Goal: Transaction & Acquisition: Obtain resource

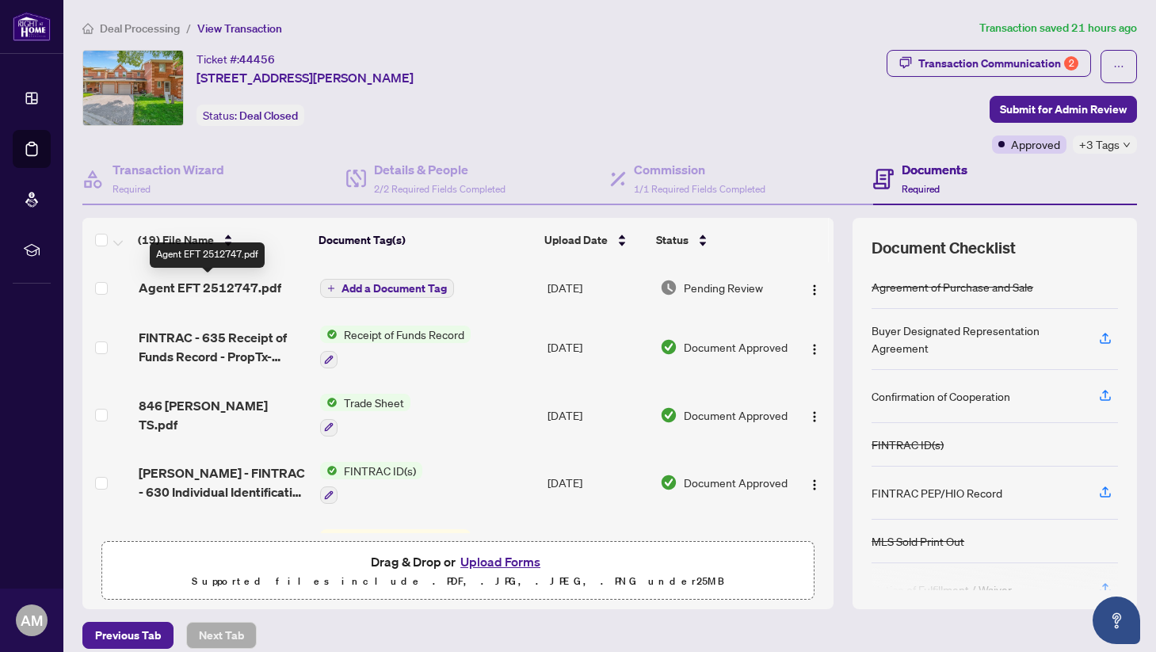
click at [204, 285] on span "Agent EFT 2512747.pdf" at bounding box center [210, 287] width 143 height 19
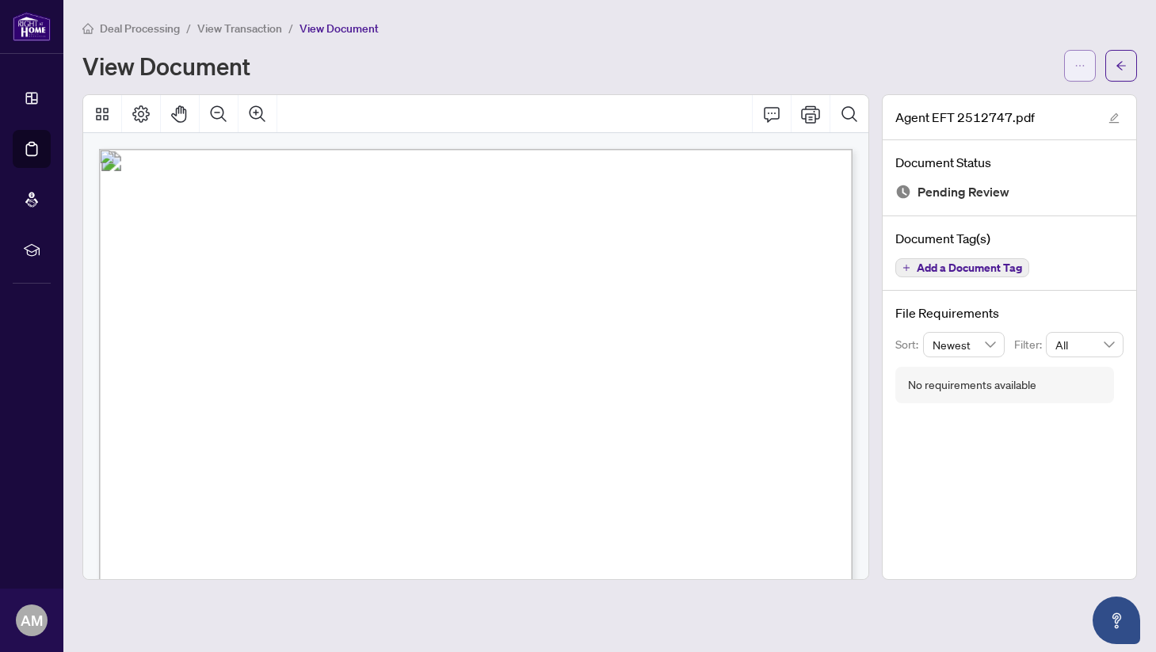
click at [1075, 67] on icon "ellipsis" at bounding box center [1080, 65] width 11 height 11
click at [982, 105] on span "Download" at bounding box center [1023, 99] width 120 height 17
click at [828, 66] on div "View Document" at bounding box center [568, 65] width 973 height 25
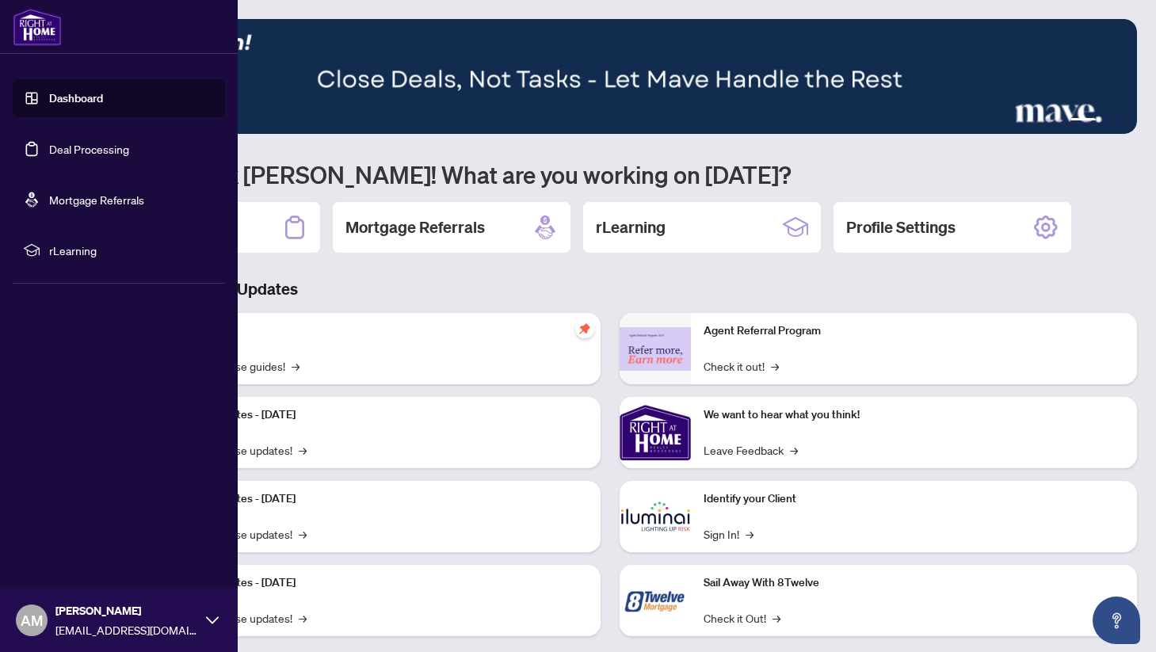
click at [65, 100] on link "Dashboard" at bounding box center [76, 98] width 54 height 14
click at [74, 143] on link "Deal Processing" at bounding box center [89, 149] width 80 height 14
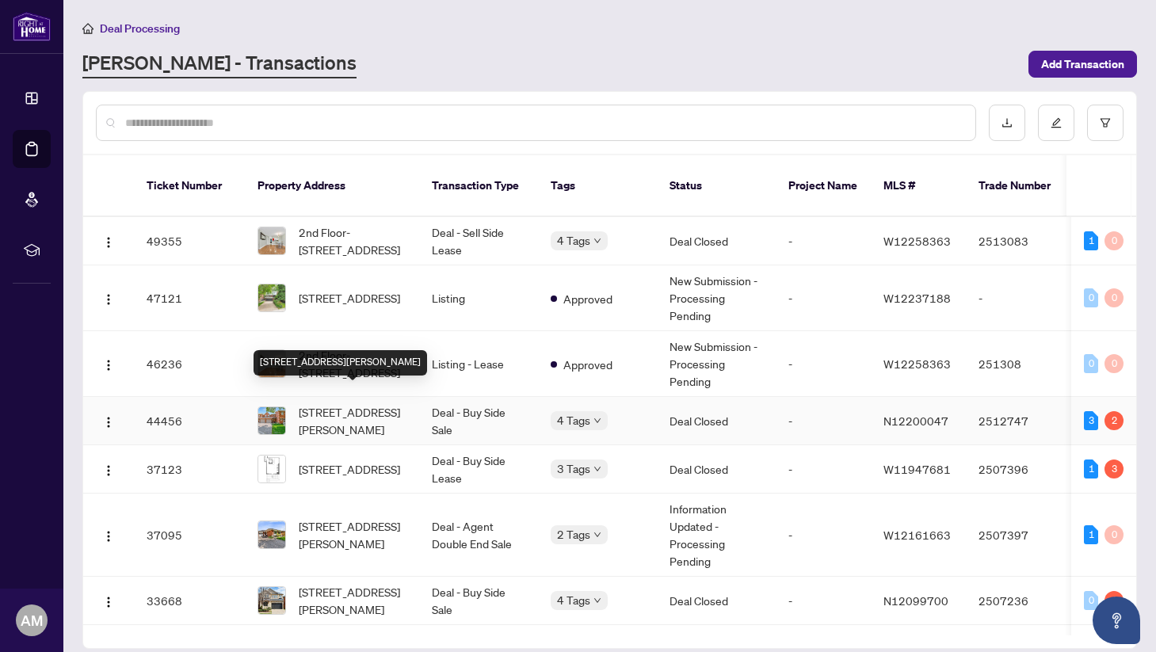
click at [353, 403] on span "[STREET_ADDRESS][PERSON_NAME]" at bounding box center [353, 420] width 108 height 35
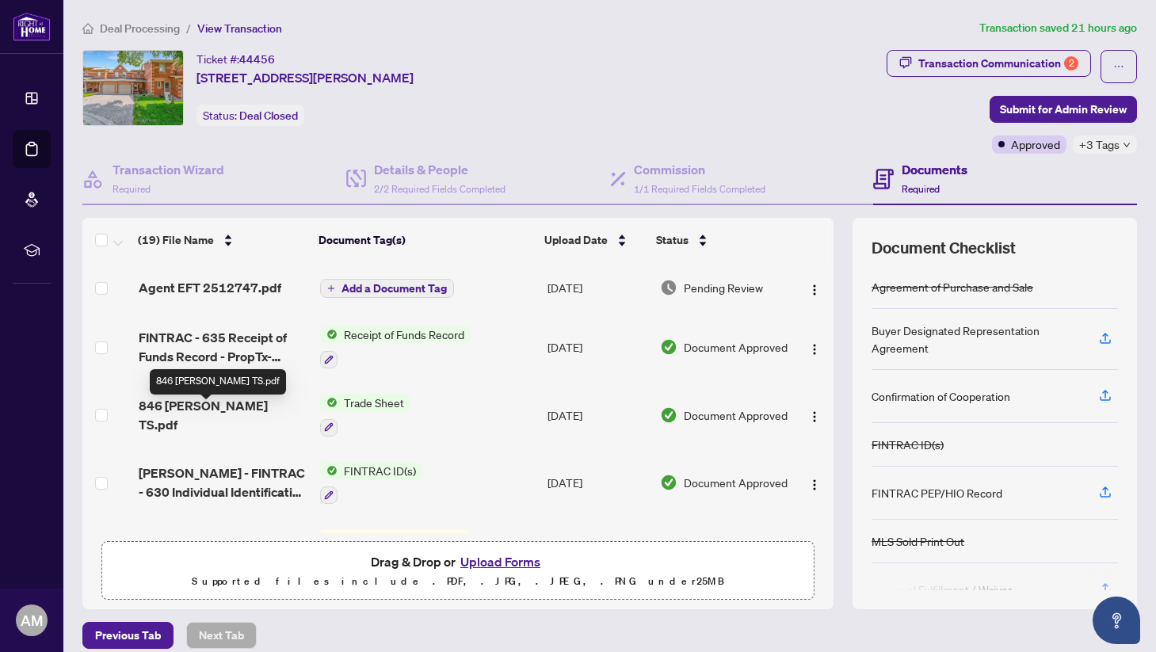
click at [216, 411] on span "846 [PERSON_NAME] TS.pdf" at bounding box center [223, 415] width 169 height 38
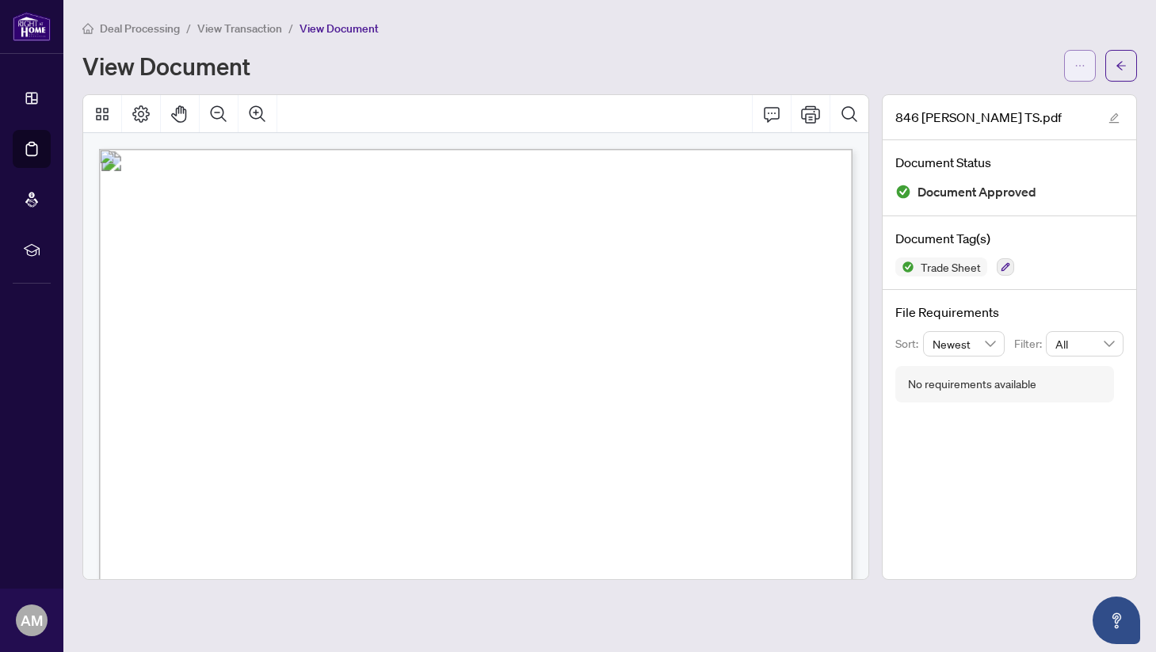
click at [1077, 63] on icon "ellipsis" at bounding box center [1080, 65] width 11 height 11
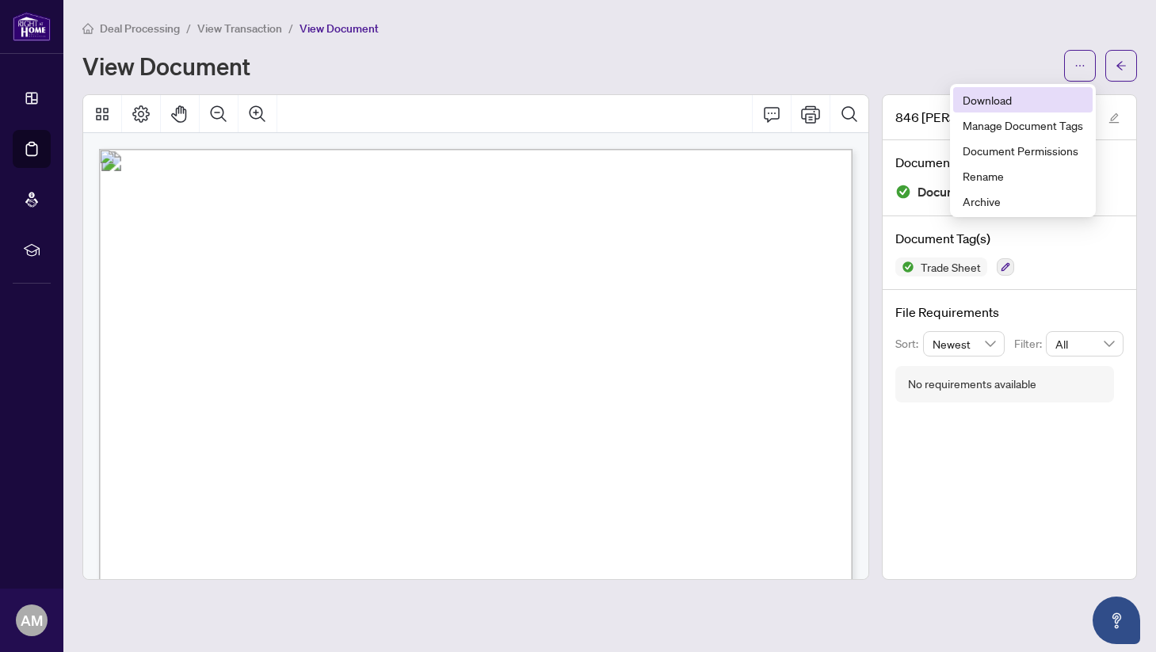
click at [996, 97] on span "Download" at bounding box center [1023, 99] width 120 height 17
